Goal: Obtain resource: Download file/media

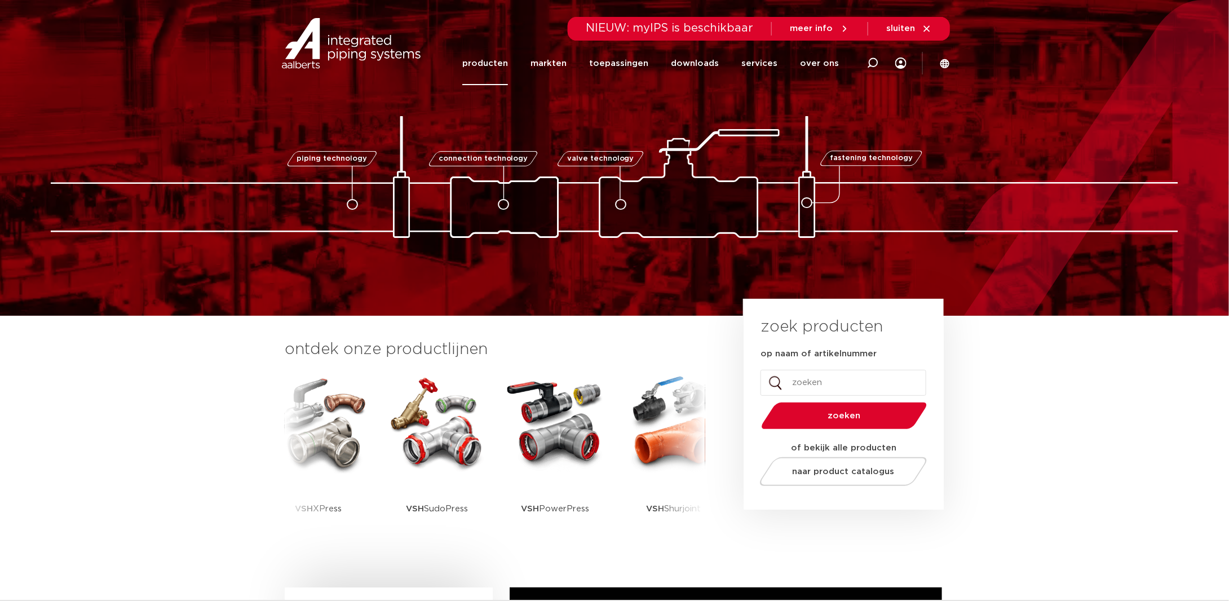
click at [497, 65] on link "producten" at bounding box center [485, 63] width 46 height 43
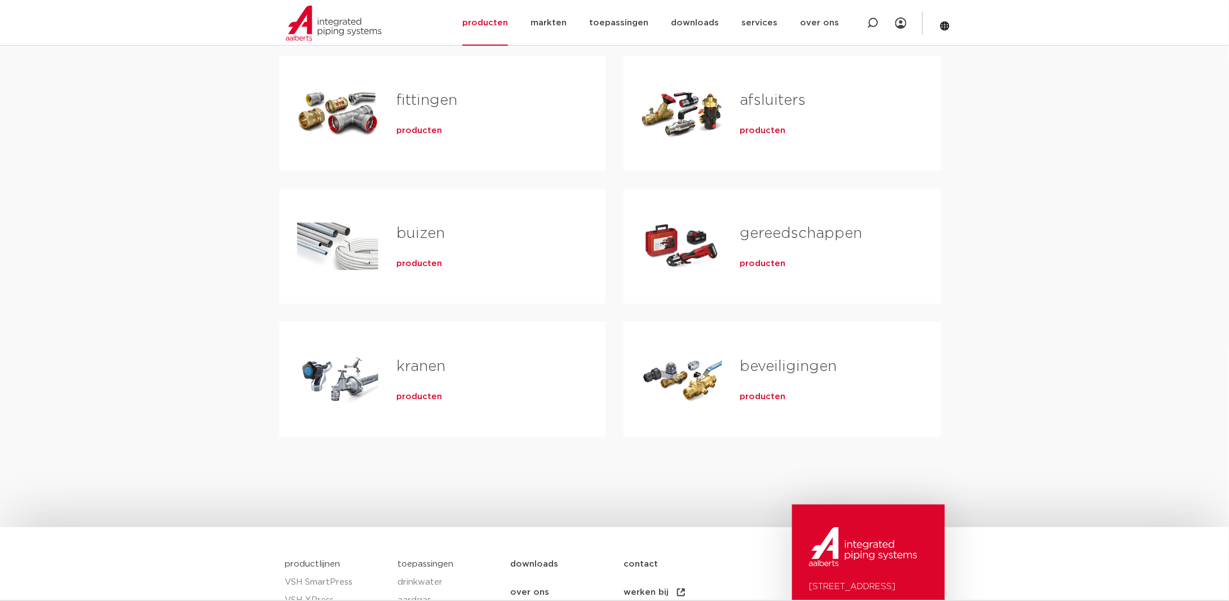
scroll to position [56, 0]
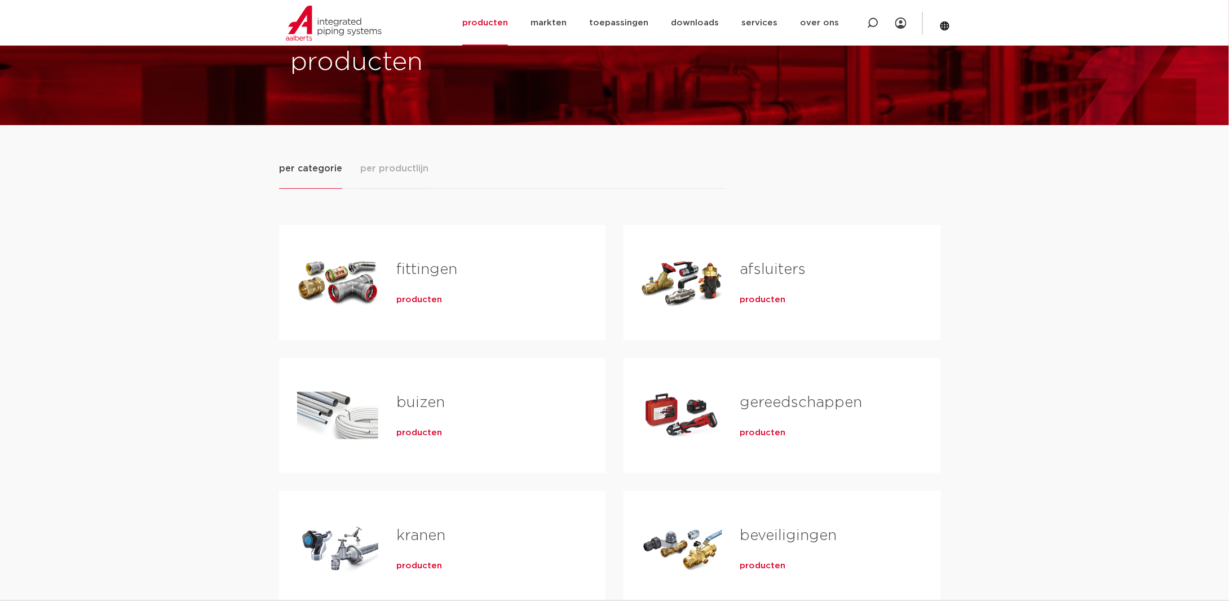
click at [428, 282] on h2 "fittingen" at bounding box center [482, 272] width 173 height 26
click at [414, 299] on span "producten" at bounding box center [419, 299] width 46 height 11
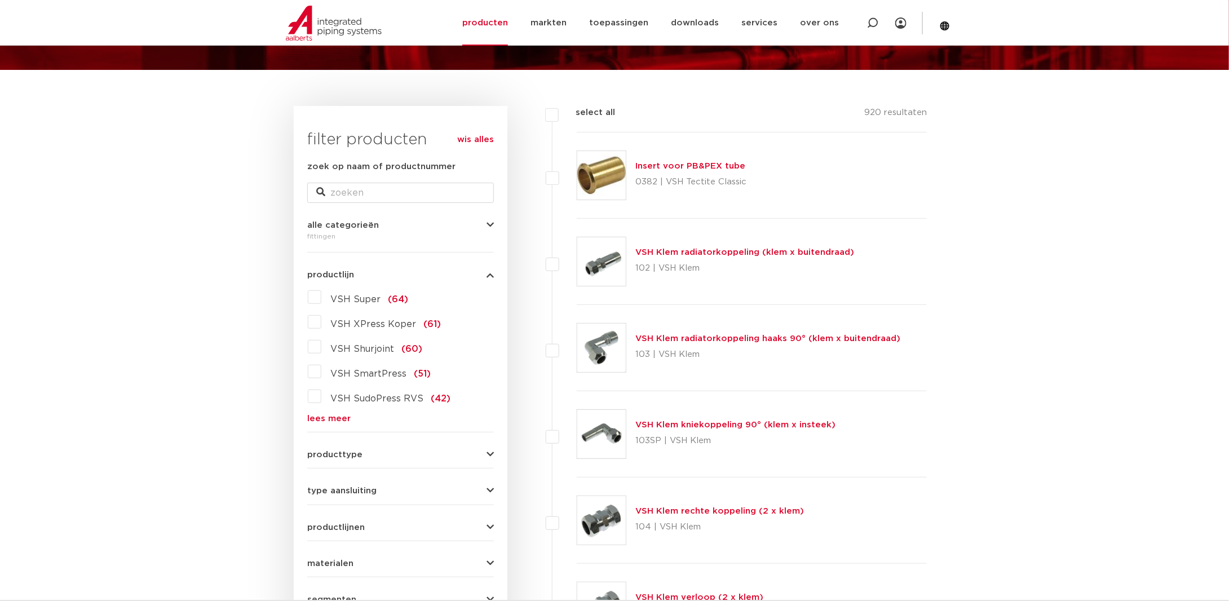
scroll to position [169, 0]
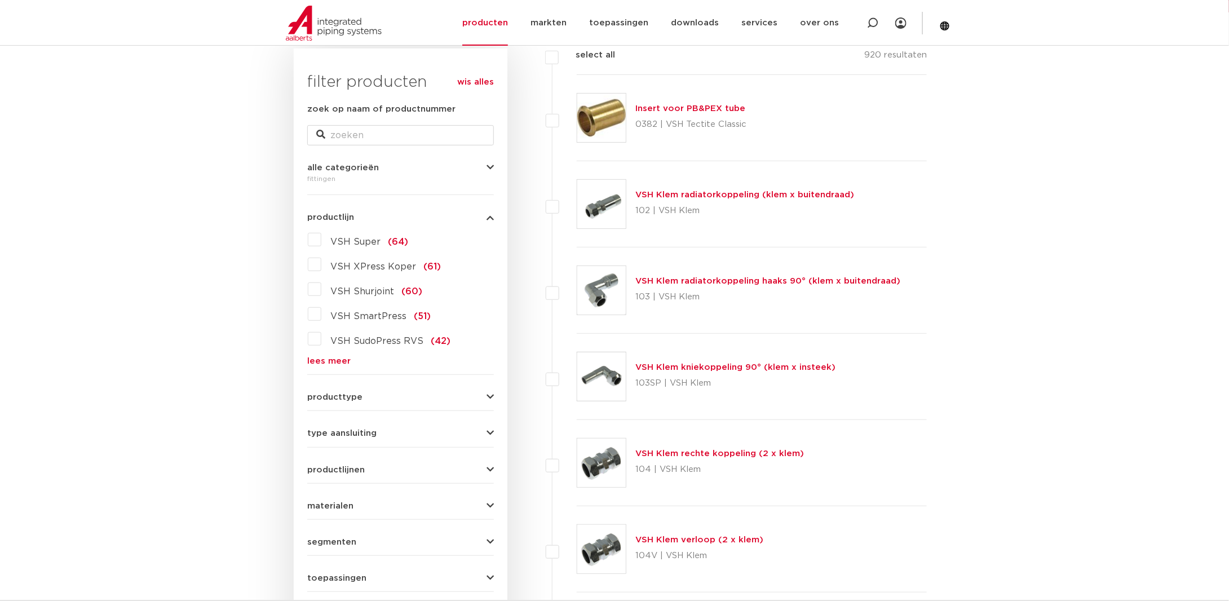
click at [700, 451] on link "VSH Klem rechte koppeling (2 x klem)" at bounding box center [719, 453] width 169 height 8
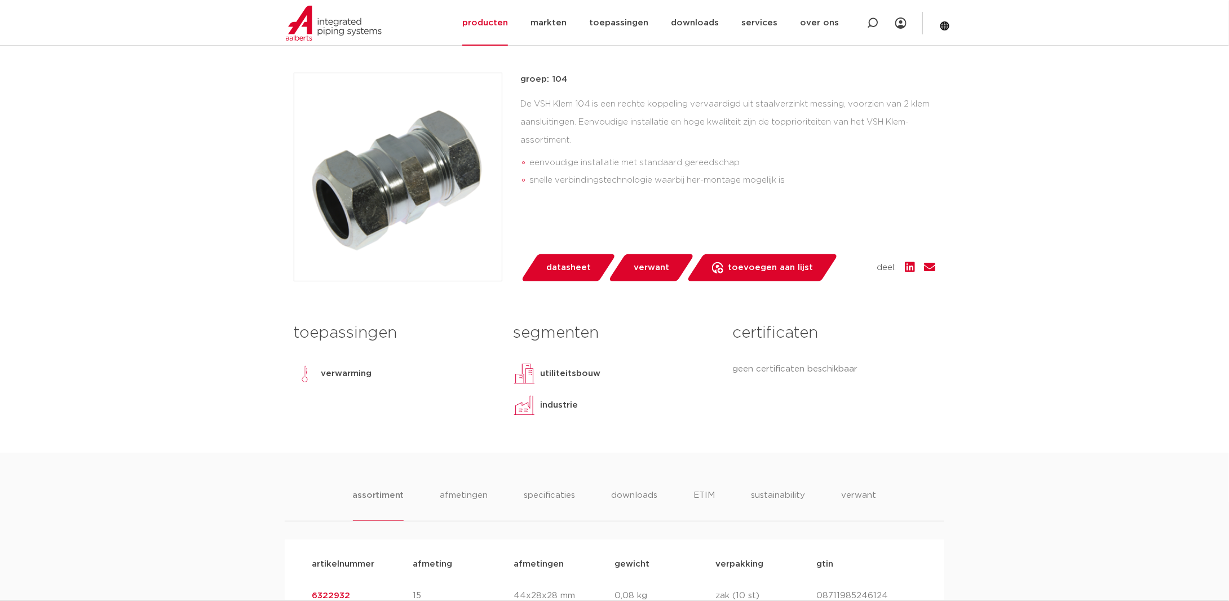
scroll to position [225, 0]
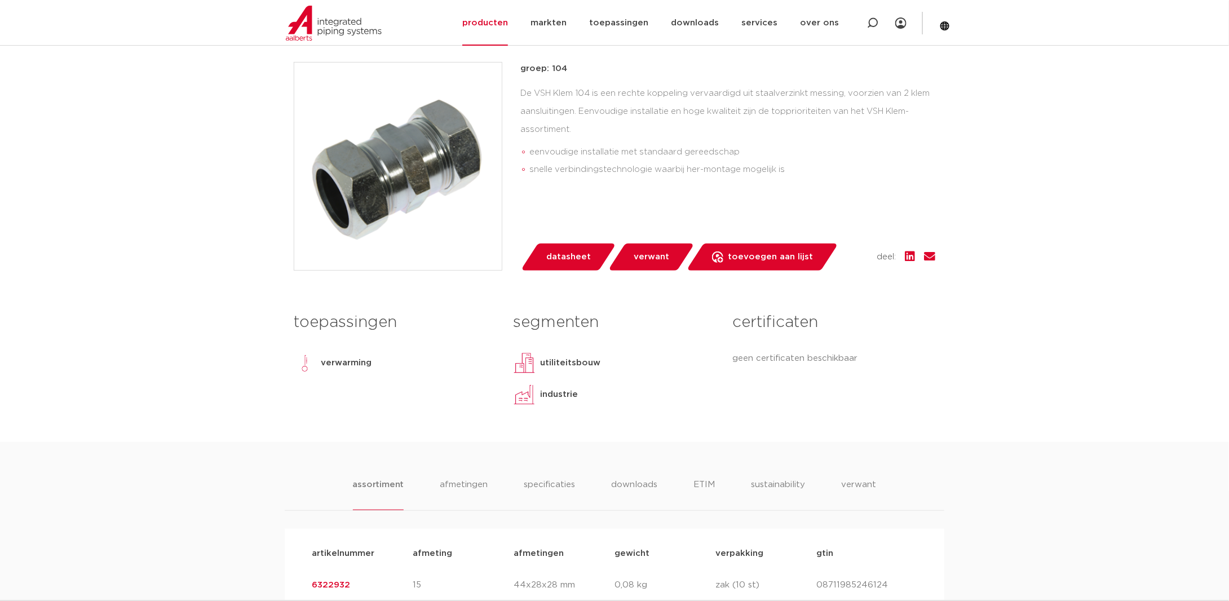
click at [571, 250] on span "datasheet" at bounding box center [568, 257] width 45 height 18
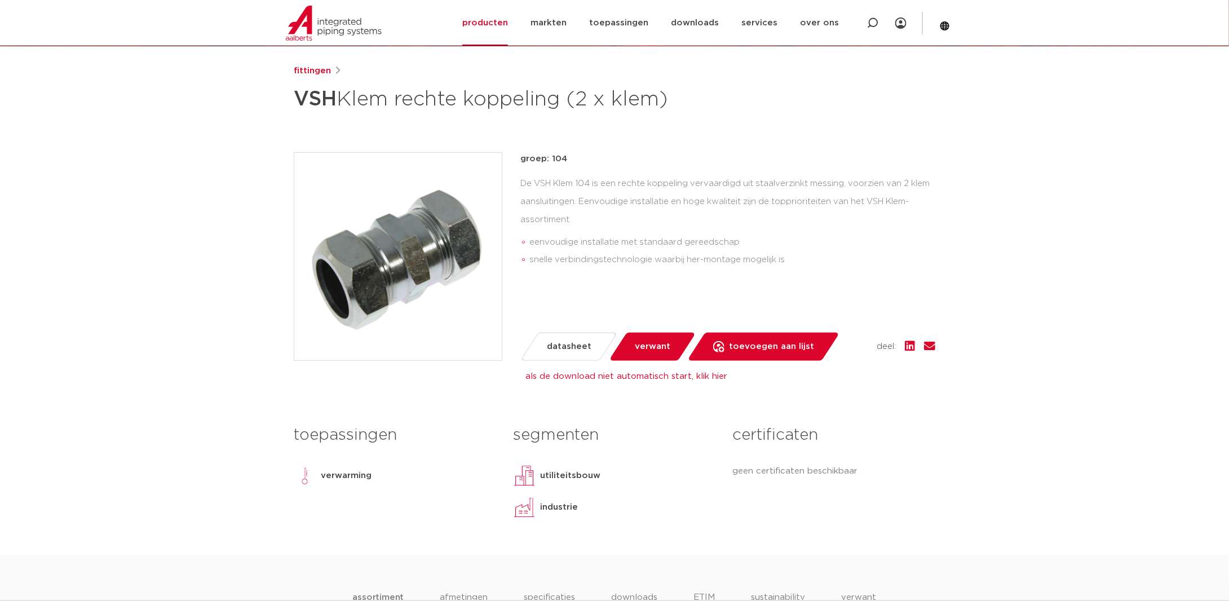
scroll to position [56, 0]
